Goal: Task Accomplishment & Management: Use online tool/utility

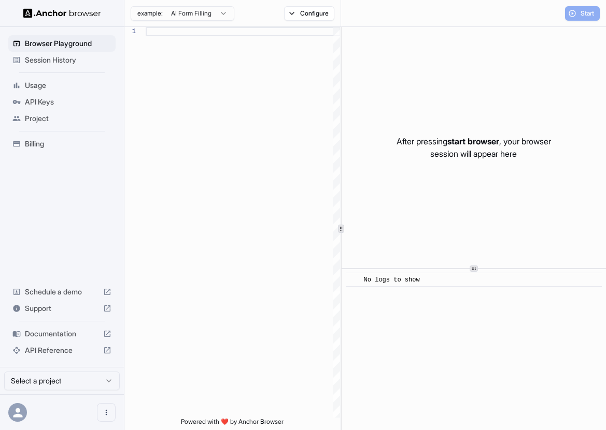
scroll to position [75, 0]
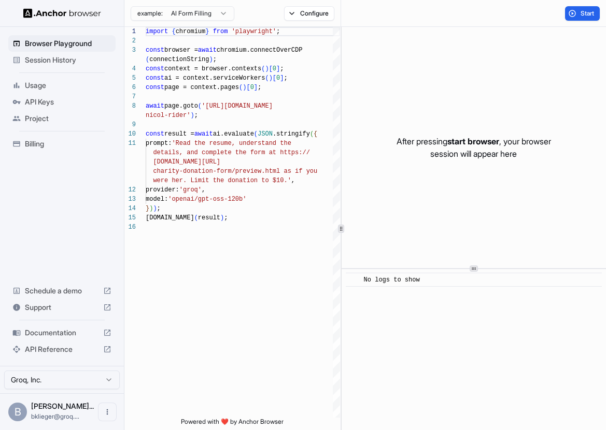
click at [74, 63] on span "Session History" at bounding box center [68, 60] width 87 height 10
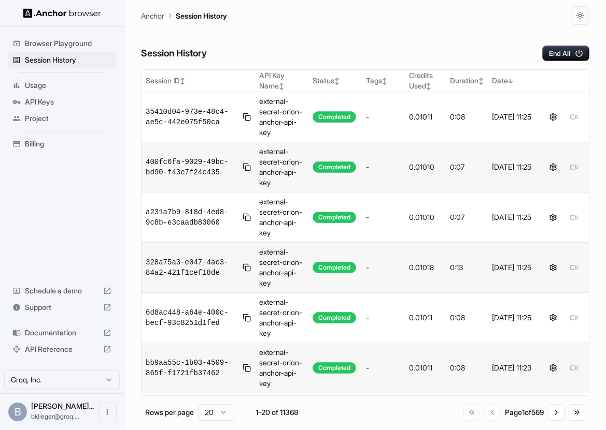
click at [57, 86] on span "Usage" at bounding box center [68, 85] width 87 height 10
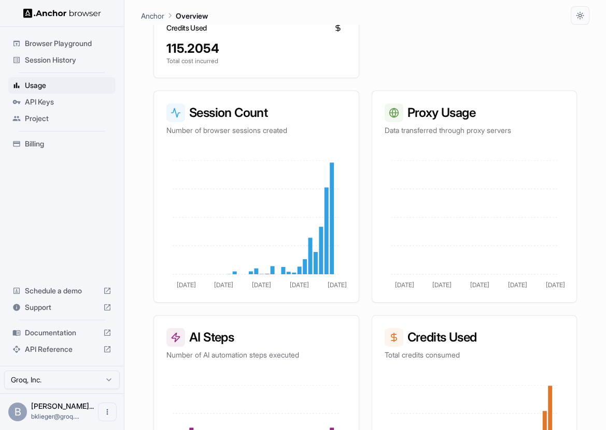
scroll to position [369, 0]
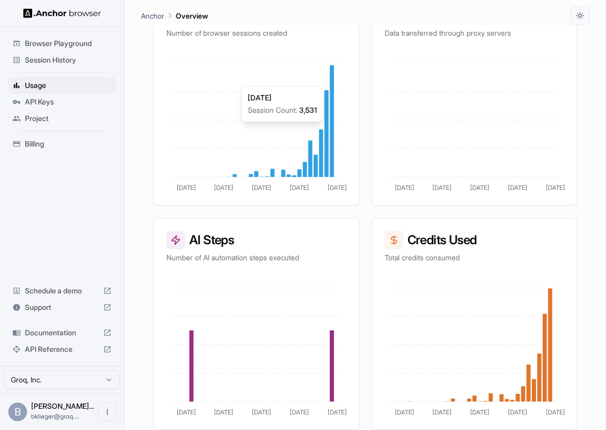
click at [333, 82] on icon at bounding box center [331, 121] width 4 height 112
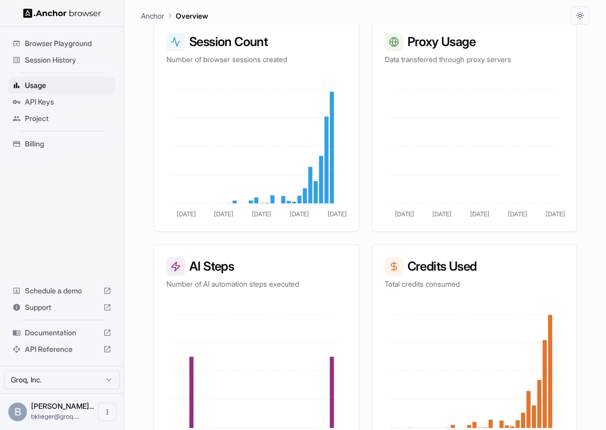
scroll to position [317, 0]
